Goal: Transaction & Acquisition: Purchase product/service

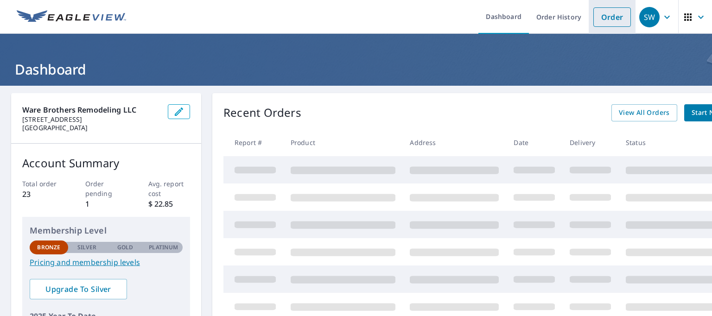
click at [620, 19] on link "Order" at bounding box center [613, 16] width 38 height 19
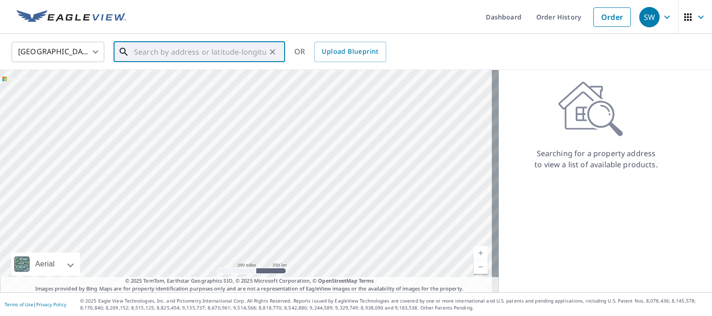
click at [145, 56] on input "text" at bounding box center [200, 52] width 132 height 26
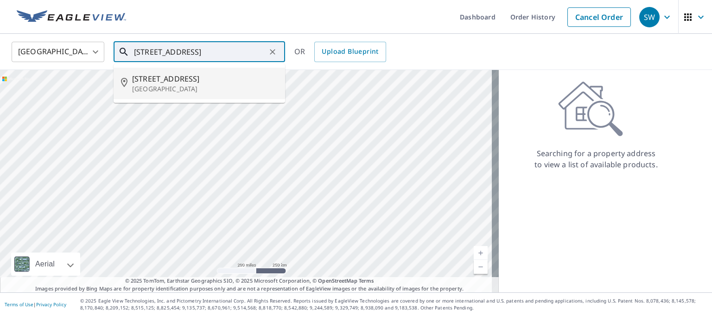
click at [206, 73] on span "[STREET_ADDRESS]" at bounding box center [205, 78] width 146 height 11
type input "[STREET_ADDRESS]"
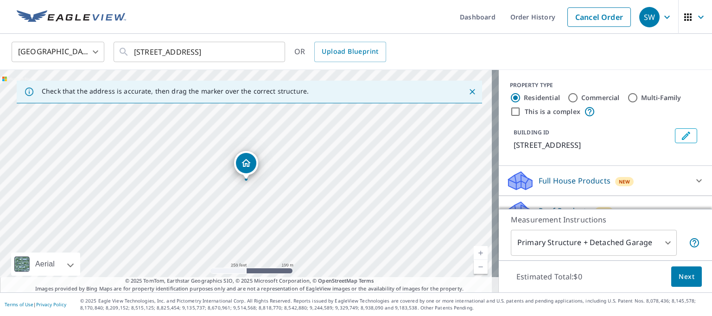
scroll to position [77, 0]
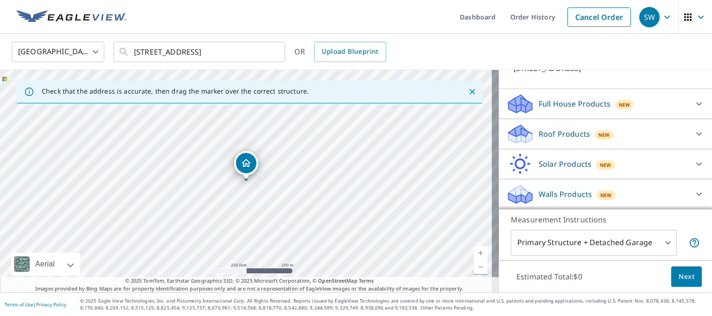
click at [696, 132] on div at bounding box center [699, 134] width 22 height 22
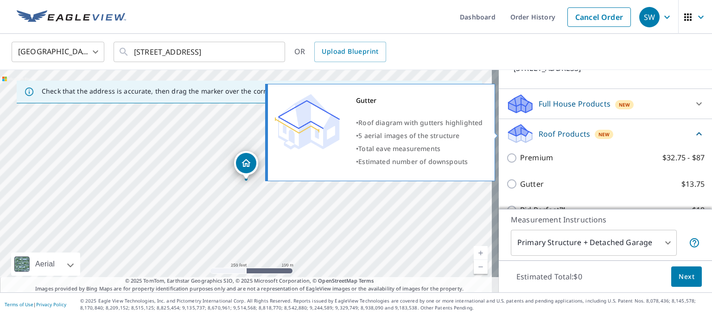
scroll to position [155, 0]
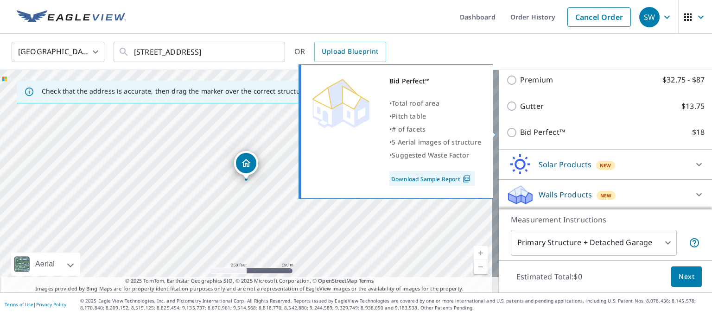
click at [506, 128] on input "Bid Perfect™ $18" at bounding box center [513, 132] width 14 height 11
checkbox input "true"
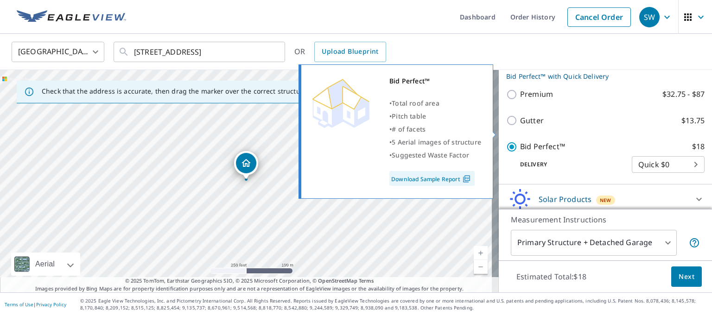
scroll to position [169, 0]
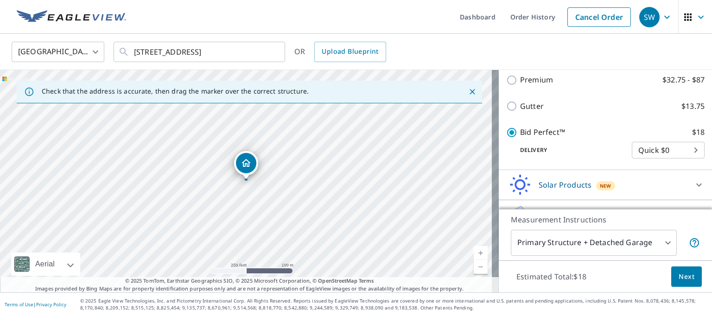
click at [682, 277] on span "Next" at bounding box center [687, 277] width 16 height 12
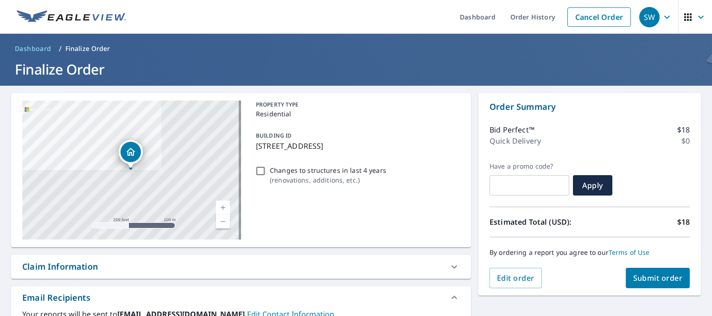
click at [649, 281] on span "Submit order" at bounding box center [658, 278] width 50 height 10
